Goal: Information Seeking & Learning: Learn about a topic

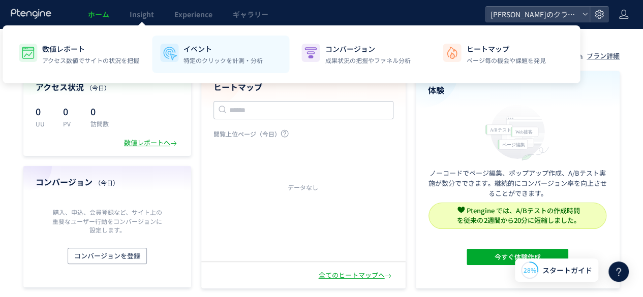
click at [186, 54] on div "イベント 特定のクリックを計測・分析" at bounding box center [223, 54] width 79 height 21
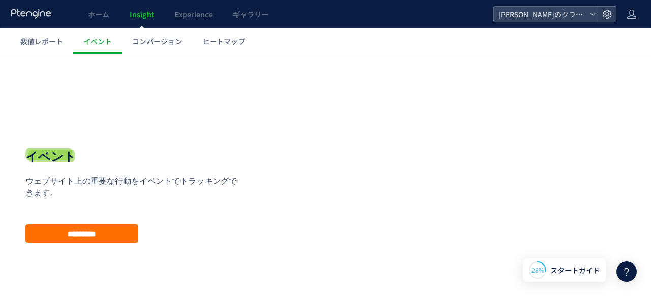
scroll to position [56, 0]
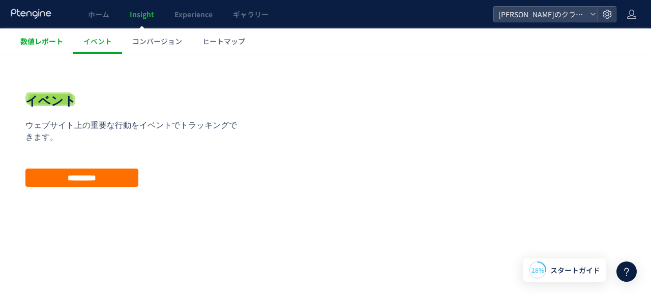
click at [56, 40] on span "数値レポート" at bounding box center [41, 41] width 43 height 10
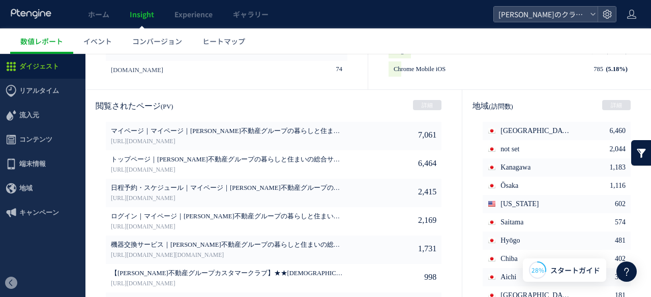
scroll to position [607, 0]
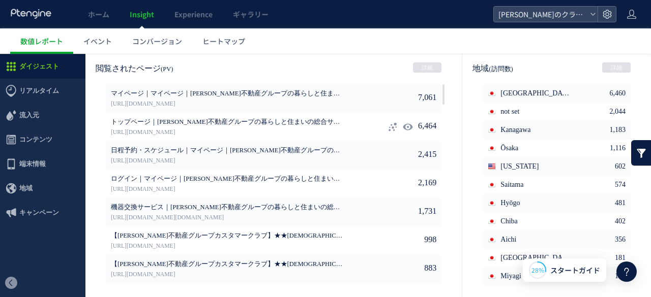
click at [291, 123] on span "トップページ｜野村不動産グループの暮らしと住まいの総合サイト「野村のクラスマ」" at bounding box center [228, 122] width 234 height 9
click at [161, 134] on link "https://kurasumai.jp" at bounding box center [228, 132] width 234 height 9
click at [387, 129] on icon at bounding box center [392, 127] width 10 height 10
click at [235, 49] on link "ヒートマップ" at bounding box center [223, 40] width 63 height 25
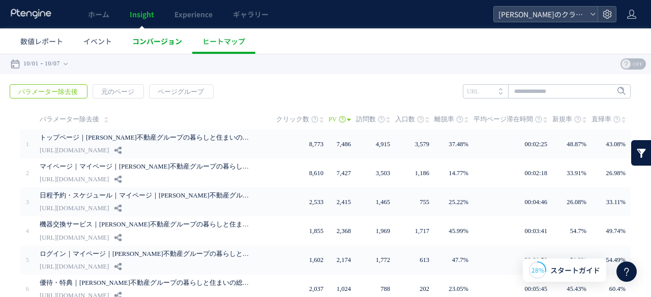
click at [174, 47] on link "コンバージョン" at bounding box center [157, 40] width 70 height 25
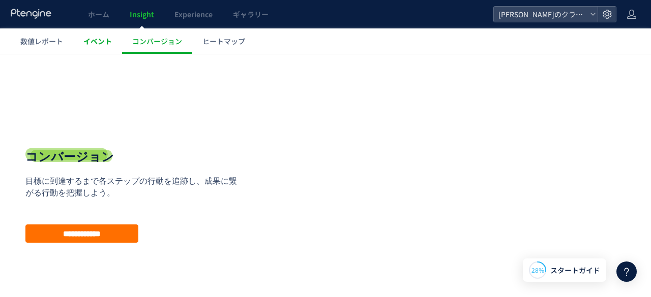
click at [104, 39] on span "イベント" at bounding box center [97, 41] width 28 height 10
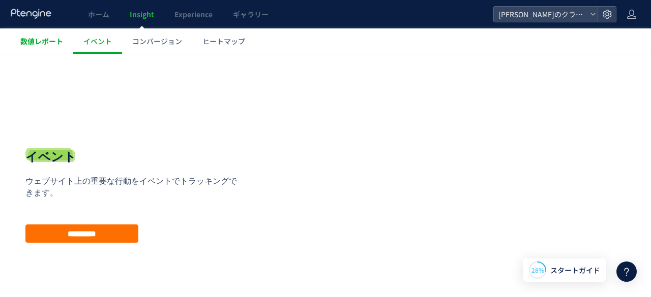
click at [49, 45] on span "数値レポート" at bounding box center [41, 41] width 43 height 10
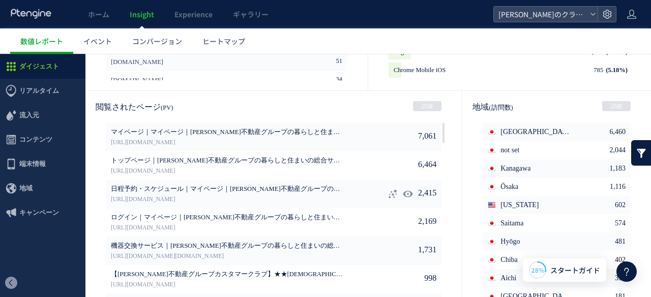
scroll to position [565, 0]
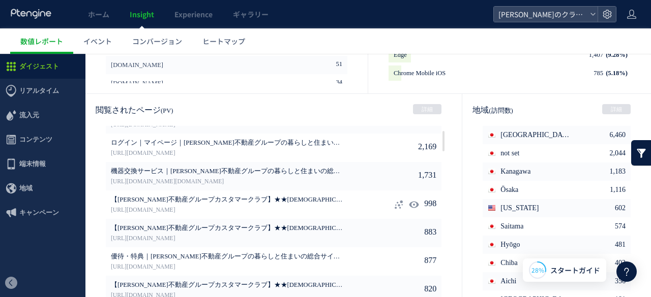
click at [271, 205] on p "【野村不動産グループカスタマークラブ】★★2025 お誕生日プレゼント★★｜野村不動産グループの暮らしと住まいの総合サイトKURASUMA（クラスマ）" at bounding box center [228, 201] width 234 height 10
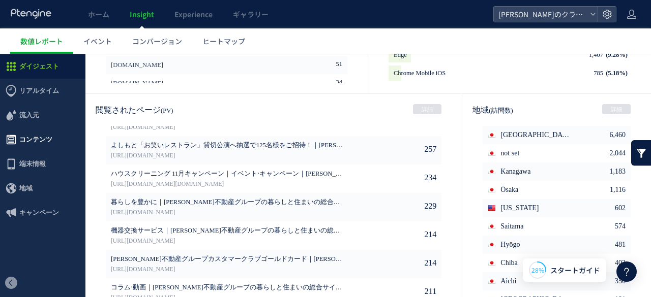
click at [51, 149] on span "コンテンツ" at bounding box center [35, 140] width 33 height 24
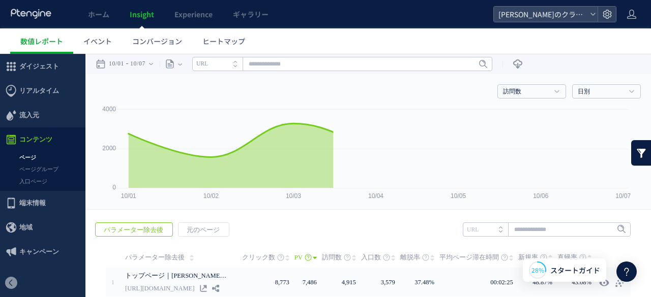
click at [32, 157] on link "ページ" at bounding box center [42, 158] width 85 height 12
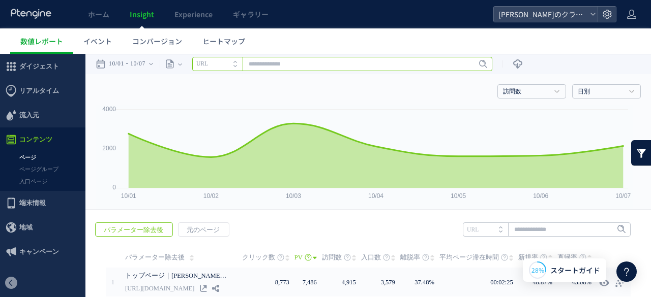
click at [304, 63] on input "text" at bounding box center [342, 64] width 300 height 14
type input "*"
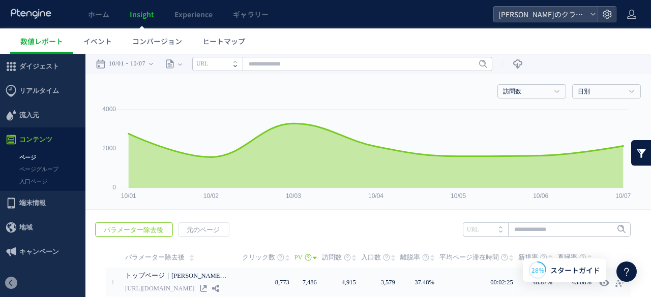
click at [237, 65] on icon at bounding box center [235, 66] width 4 height 2
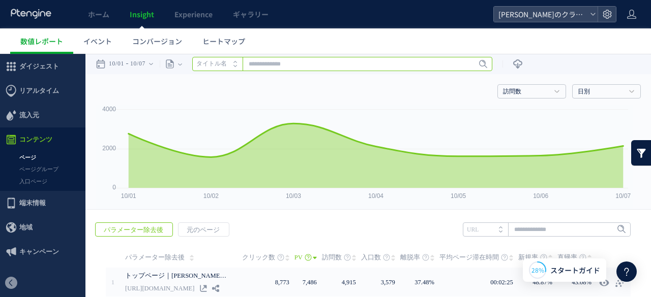
click at [273, 67] on input "text" at bounding box center [342, 64] width 300 height 14
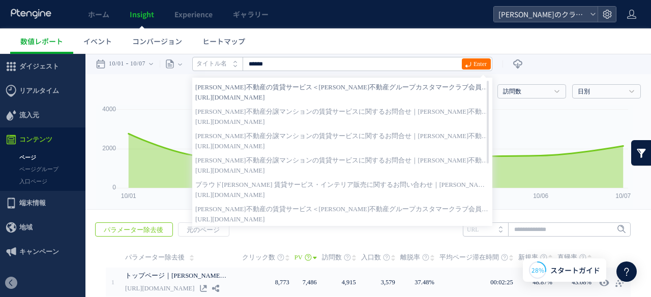
click at [241, 92] on strong "野村不動産の賃貸サービス＜野村不動産グループカスタマークラブ会員様限定サービス＞｜野村不動産グループの暮らしと住まいの総合サイト「野村のクラスマ」" at bounding box center [342, 87] width 294 height 10
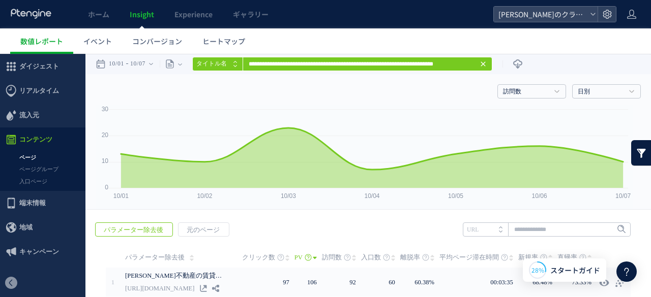
scroll to position [45, 0]
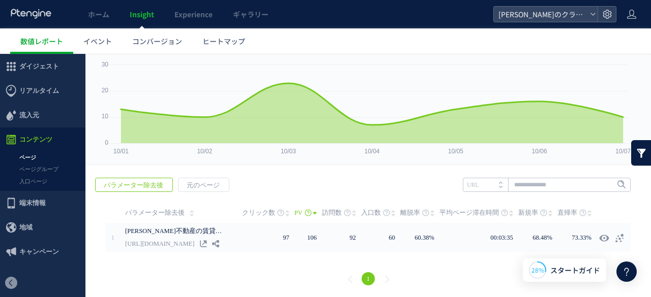
click at [298, 212] on span "PV" at bounding box center [298, 213] width 8 height 20
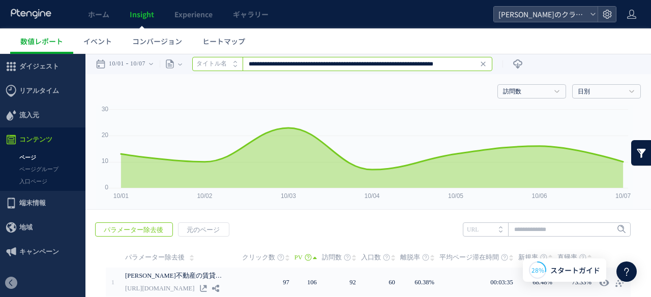
click at [298, 66] on input "**********" at bounding box center [342, 64] width 300 height 14
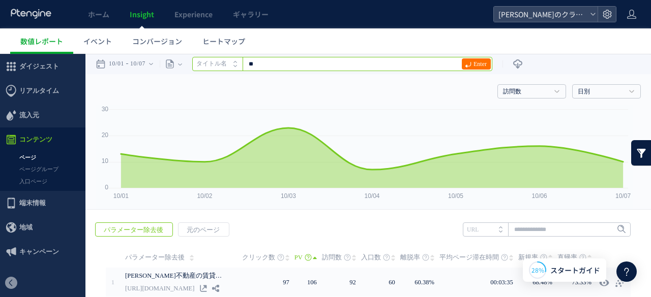
type input "*"
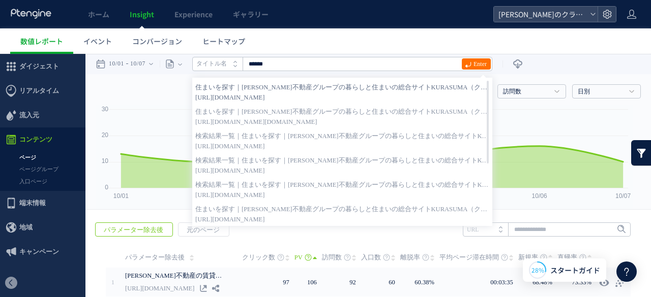
click at [287, 89] on strong "住まいを探す｜野村不動産グループの暮らしと住まいの総合サイトKURASUMA（クラスマ）" at bounding box center [342, 87] width 294 height 10
type input "**********"
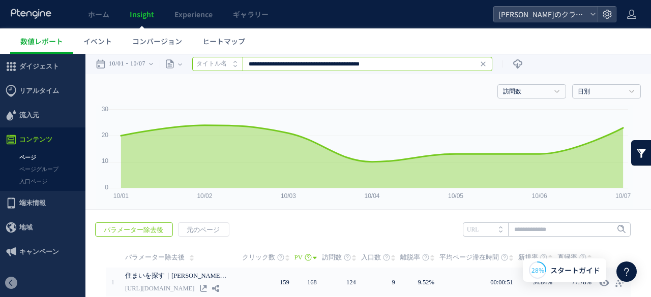
click at [328, 67] on input "**********" at bounding box center [342, 64] width 300 height 14
drag, startPoint x: 351, startPoint y: 64, endPoint x: 373, endPoint y: 99, distance: 41.8
click at [373, 99] on div "戻る デフォルト設定では本日のデータを表示しています。 カレンダーでご覧になりたい期間を指定することができます。 10/01 10/07 今日 昨日 先週 先…" at bounding box center [367, 199] width 565 height 290
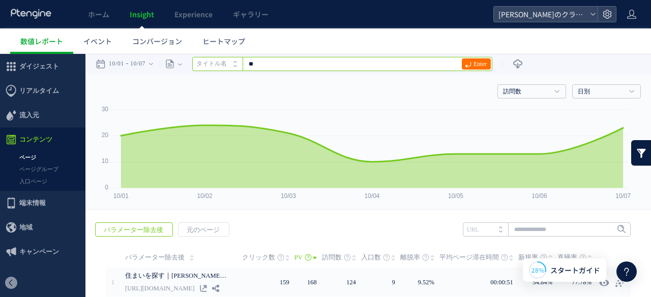
type input "*"
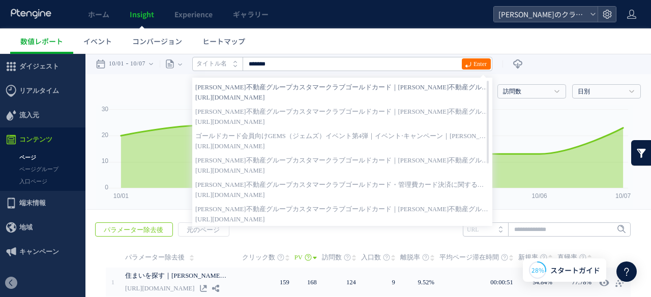
click at [385, 91] on strong "野村不動産グループカスタマークラブゴールドカード｜野村不動産グループの暮らしと住まいの総合サイト「野村のクラスマ」" at bounding box center [342, 87] width 294 height 10
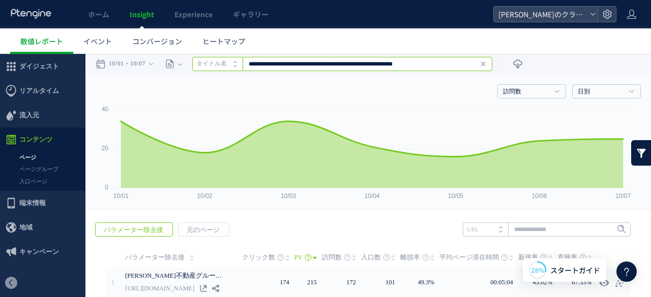
click at [309, 67] on input "**********" at bounding box center [342, 64] width 300 height 14
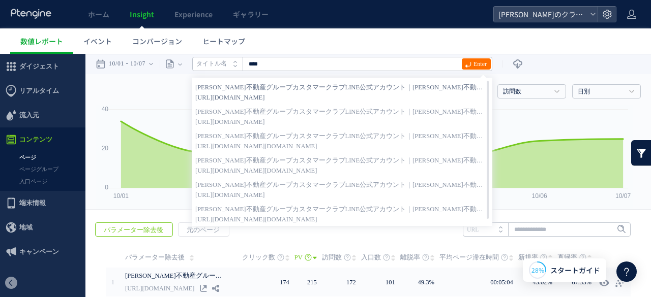
click at [266, 93] on span "https://kurasumai.jp/line" at bounding box center [342, 98] width 294 height 10
type input "**********"
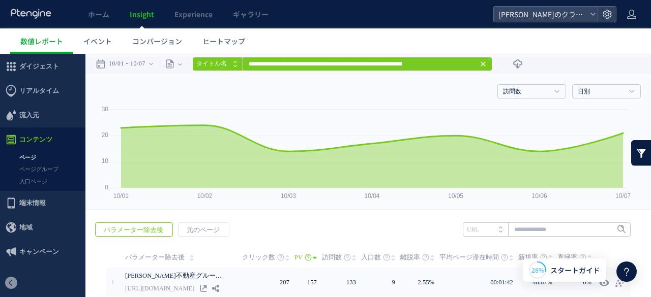
click at [487, 64] on icon at bounding box center [483, 64] width 8 height 8
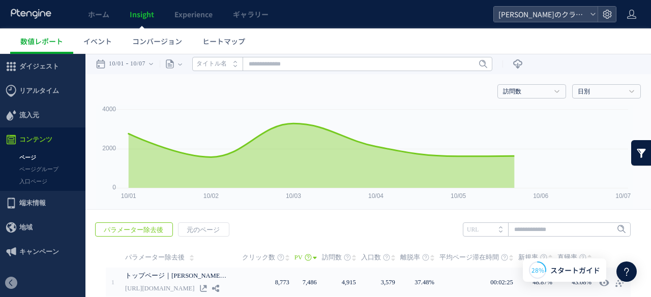
click at [487, 64] on icon at bounding box center [483, 64] width 8 height 8
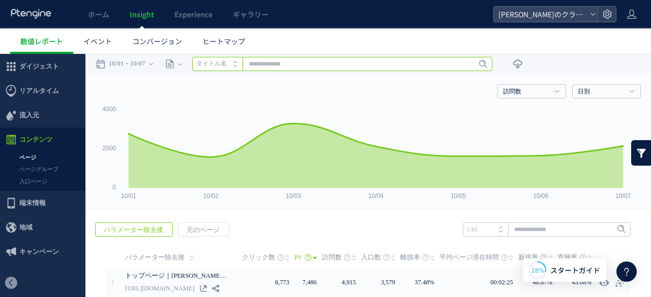
click at [461, 68] on input "text" at bounding box center [342, 64] width 300 height 14
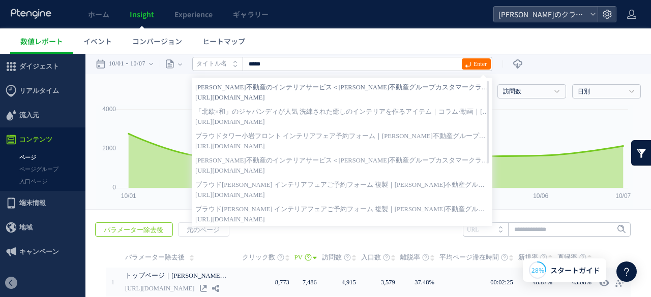
click at [353, 85] on strong "[PERSON_NAME]不動産のインテリアサービス＜[PERSON_NAME]不動産グループカスタマークラブ会員様限定サービス＞｜[PERSON_NAME]…" at bounding box center [342, 87] width 294 height 10
type input "**********"
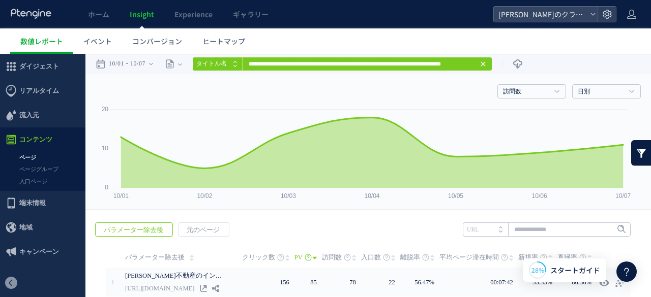
scroll to position [45, 0]
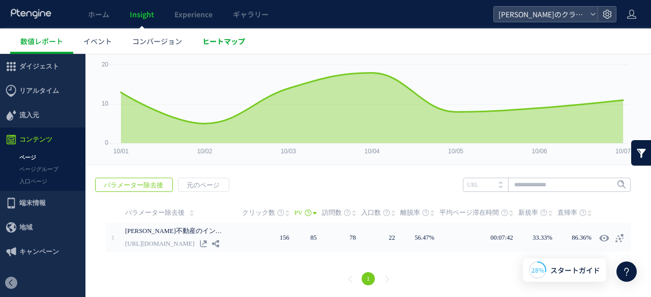
click at [227, 36] on link "ヒートマップ" at bounding box center [223, 40] width 63 height 25
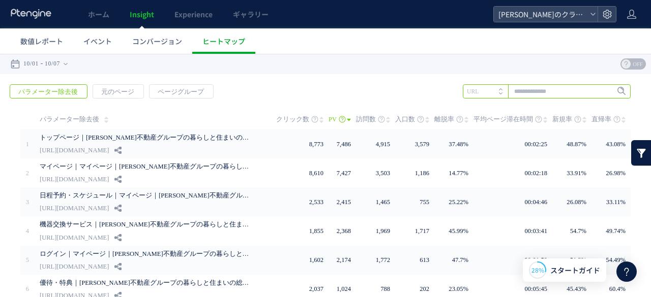
click at [532, 92] on input "text" at bounding box center [547, 91] width 168 height 14
type input "****"
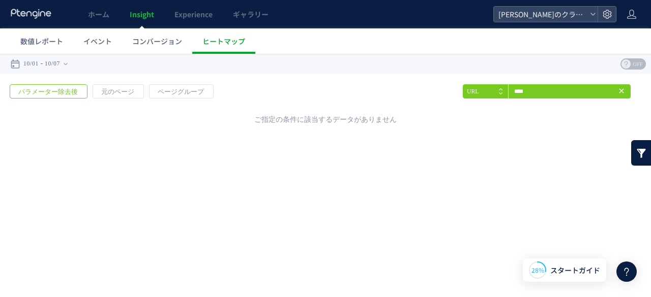
click at [494, 89] on li "URL" at bounding box center [485, 91] width 45 height 14
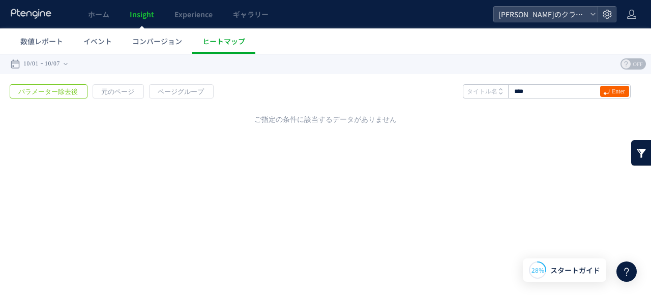
click at [604, 95] on span at bounding box center [606, 91] width 7 height 11
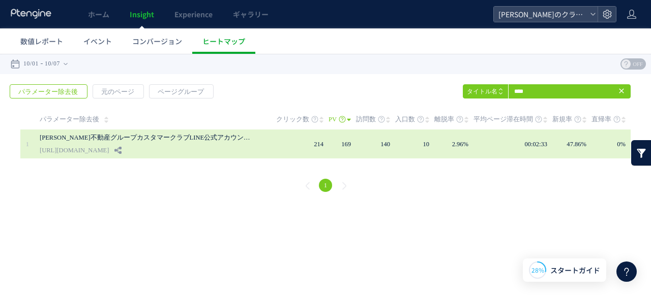
click at [189, 135] on link "野村不動産グループカスタマークラブLINE公式アカウント｜野村不動産グループの暮らしと住まいの総合サイト「野村のクラスマ」" at bounding box center [147, 138] width 214 height 12
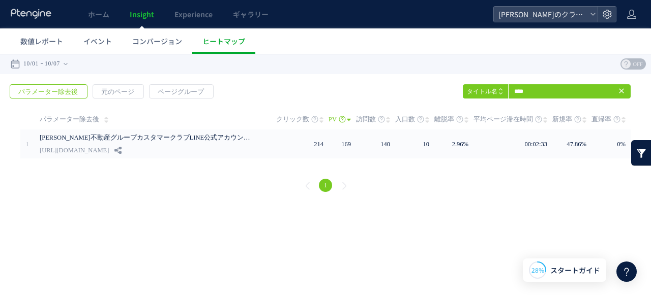
click at [621, 90] on use at bounding box center [621, 90] width 5 height 5
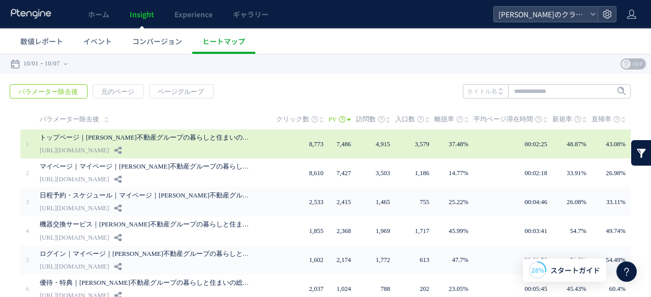
click at [175, 135] on link "トップページ｜野村不動産グループの暮らしと住まいの総合サイト「野村のクラスマ」" at bounding box center [147, 138] width 214 height 12
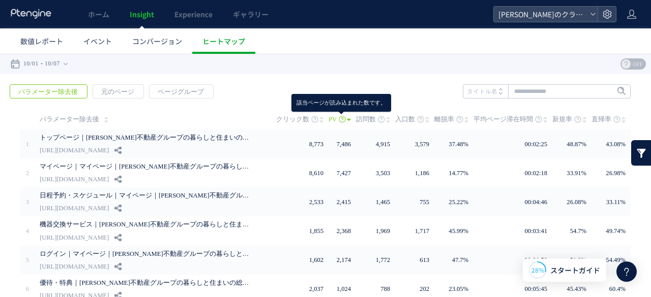
click at [342, 122] on use at bounding box center [342, 119] width 7 height 7
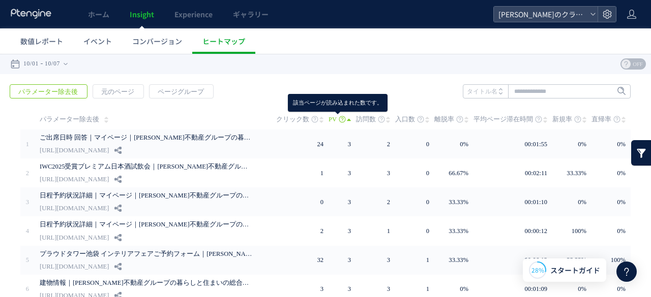
click at [342, 122] on use at bounding box center [342, 119] width 7 height 7
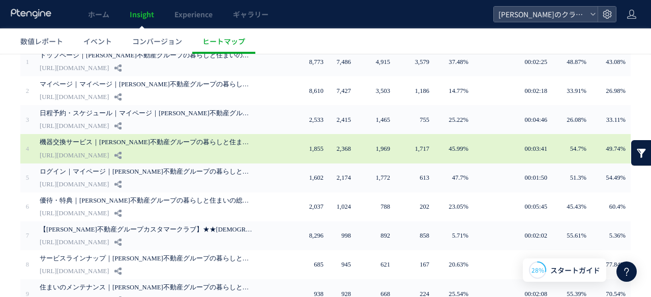
scroll to position [166, 0]
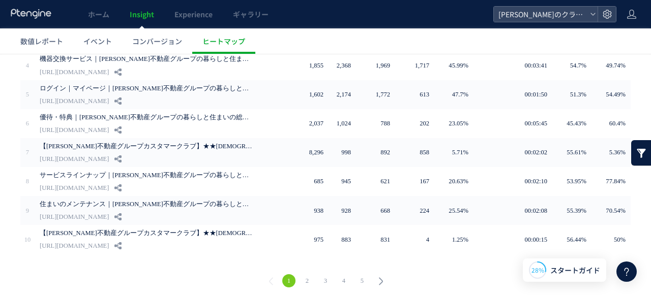
click at [341, 279] on link "4" at bounding box center [343, 281] width 13 height 13
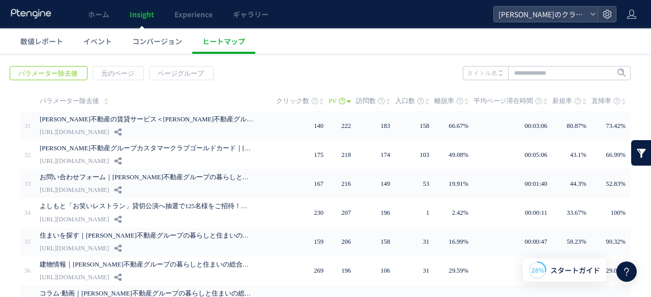
scroll to position [0, 0]
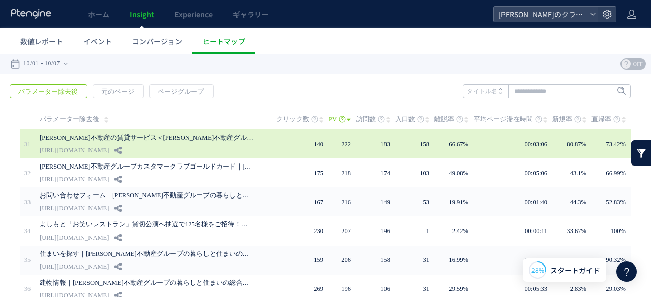
click at [109, 150] on link "https://kurasumai.jp/groupservice/lease" at bounding box center [74, 150] width 69 height 12
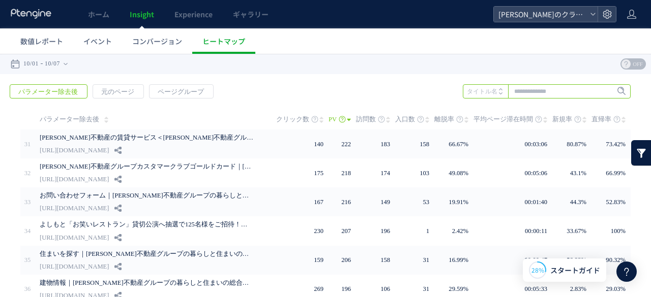
click at [523, 90] on input "text" at bounding box center [547, 91] width 168 height 14
type input "******"
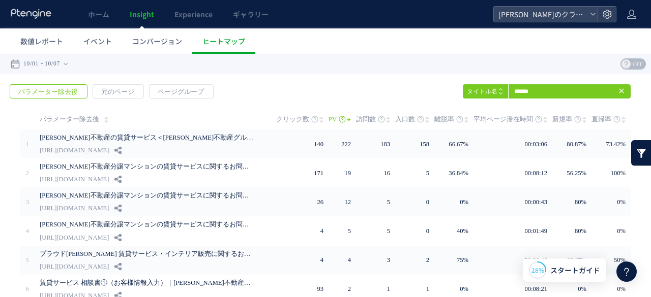
click at [617, 93] on icon at bounding box center [621, 91] width 8 height 8
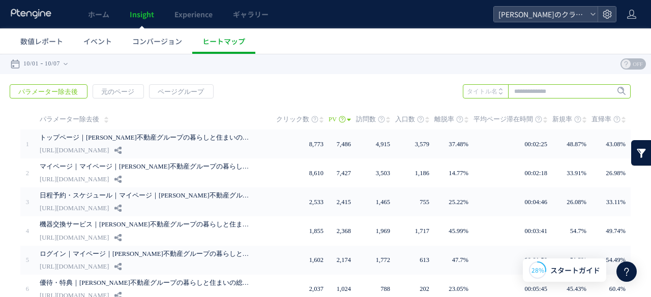
click at [583, 95] on input "text" at bounding box center [547, 91] width 168 height 14
type input "*"
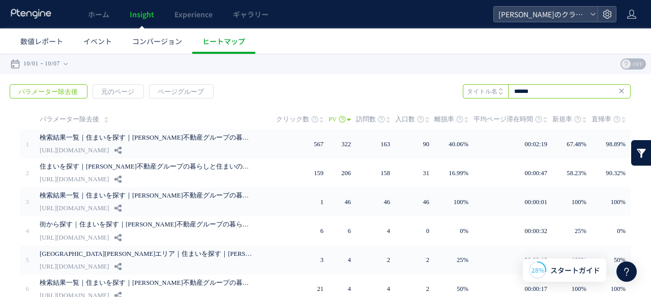
drag, startPoint x: 549, startPoint y: 91, endPoint x: 464, endPoint y: 92, distance: 85.4
click at [464, 92] on div "****** URL タイトル名" at bounding box center [547, 91] width 168 height 14
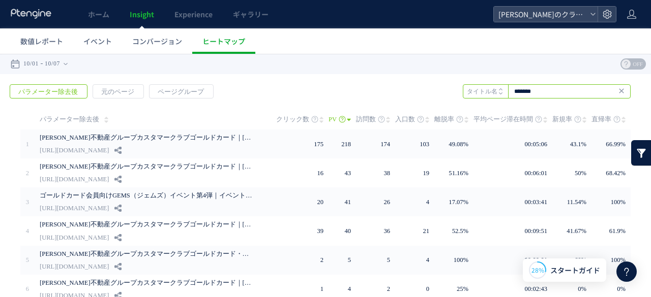
click at [544, 89] on input "*******" at bounding box center [547, 91] width 168 height 14
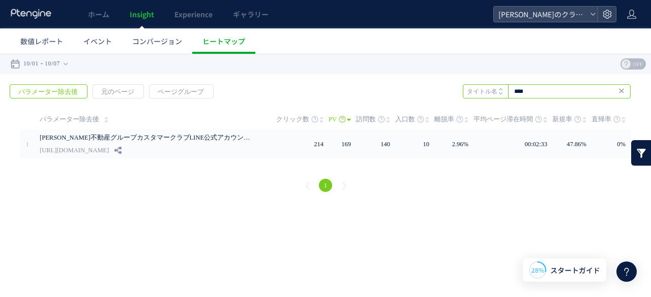
click at [531, 88] on input "****" at bounding box center [547, 91] width 168 height 14
type input "*"
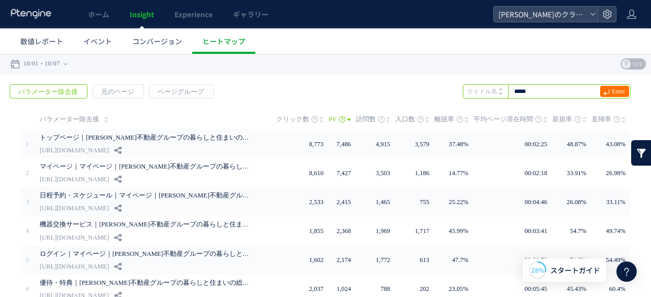
type input "*****"
